Goal: Go to known website: Go to known website

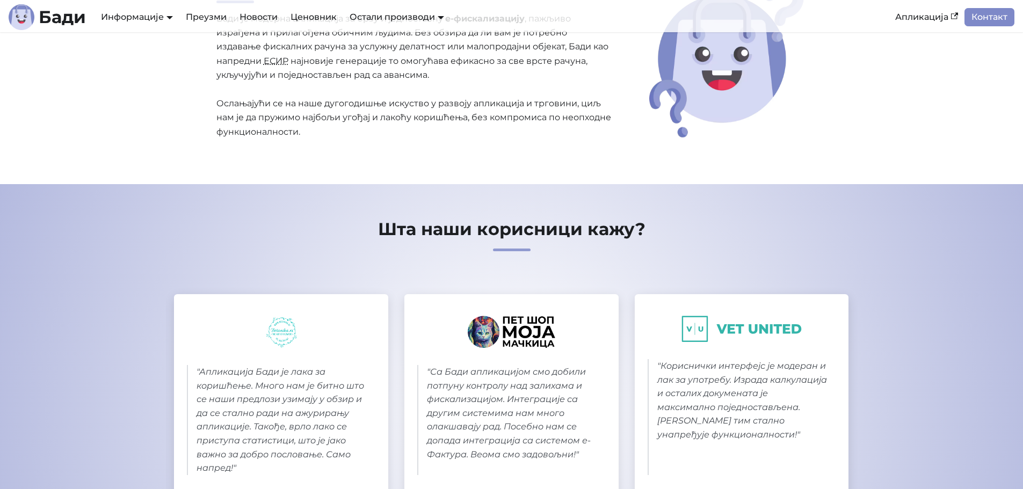
scroll to position [131, 0]
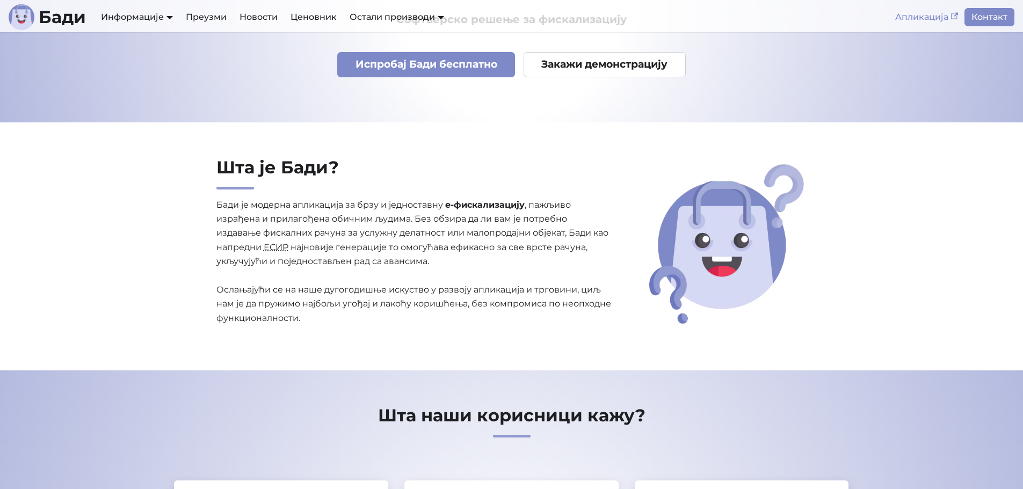
click at [928, 21] on link "Апликација" at bounding box center [926, 17] width 76 height 18
